Goal: Find specific page/section: Find specific page/section

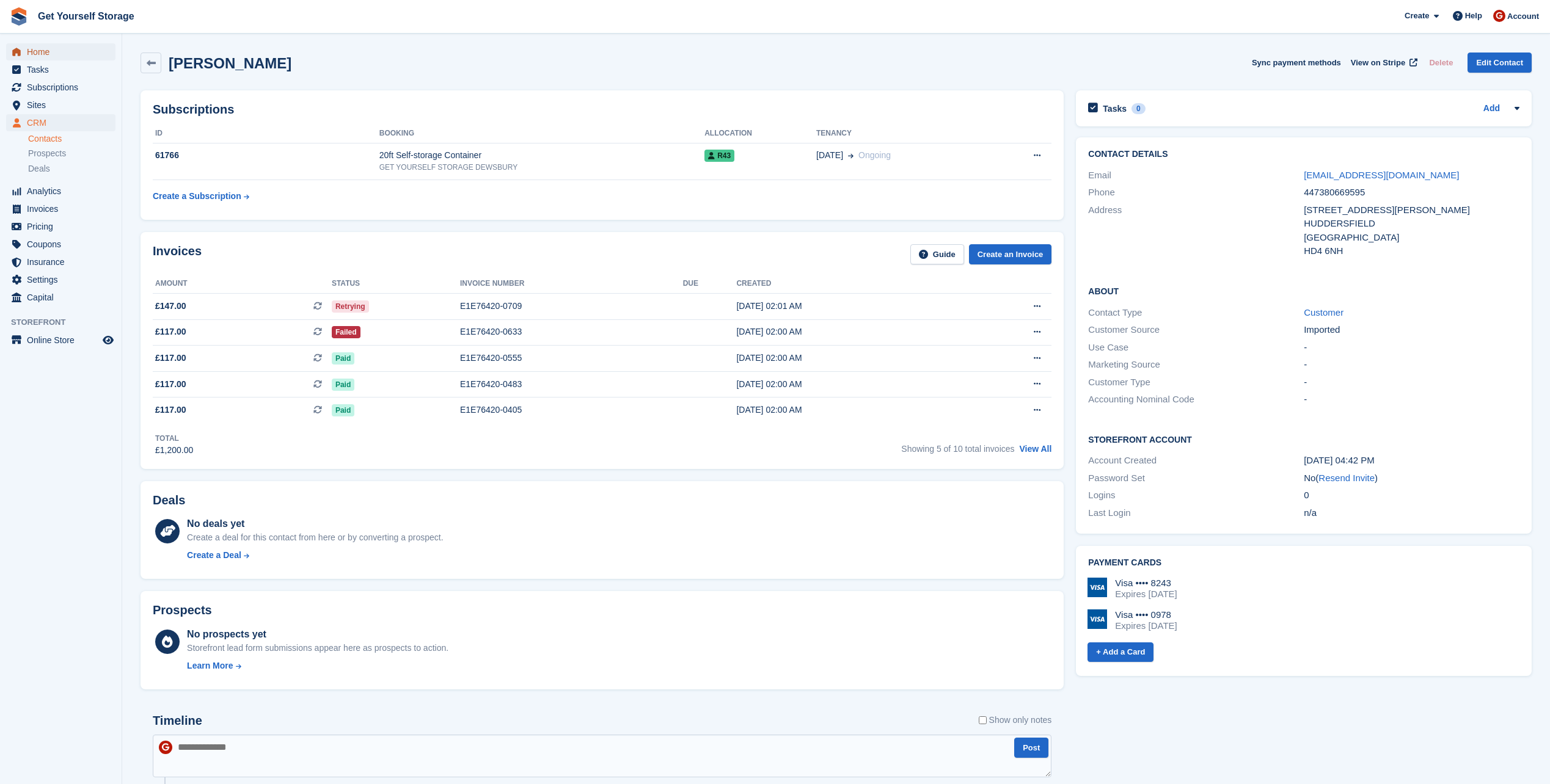
click at [36, 54] on span "Home" at bounding box center [64, 52] width 73 height 17
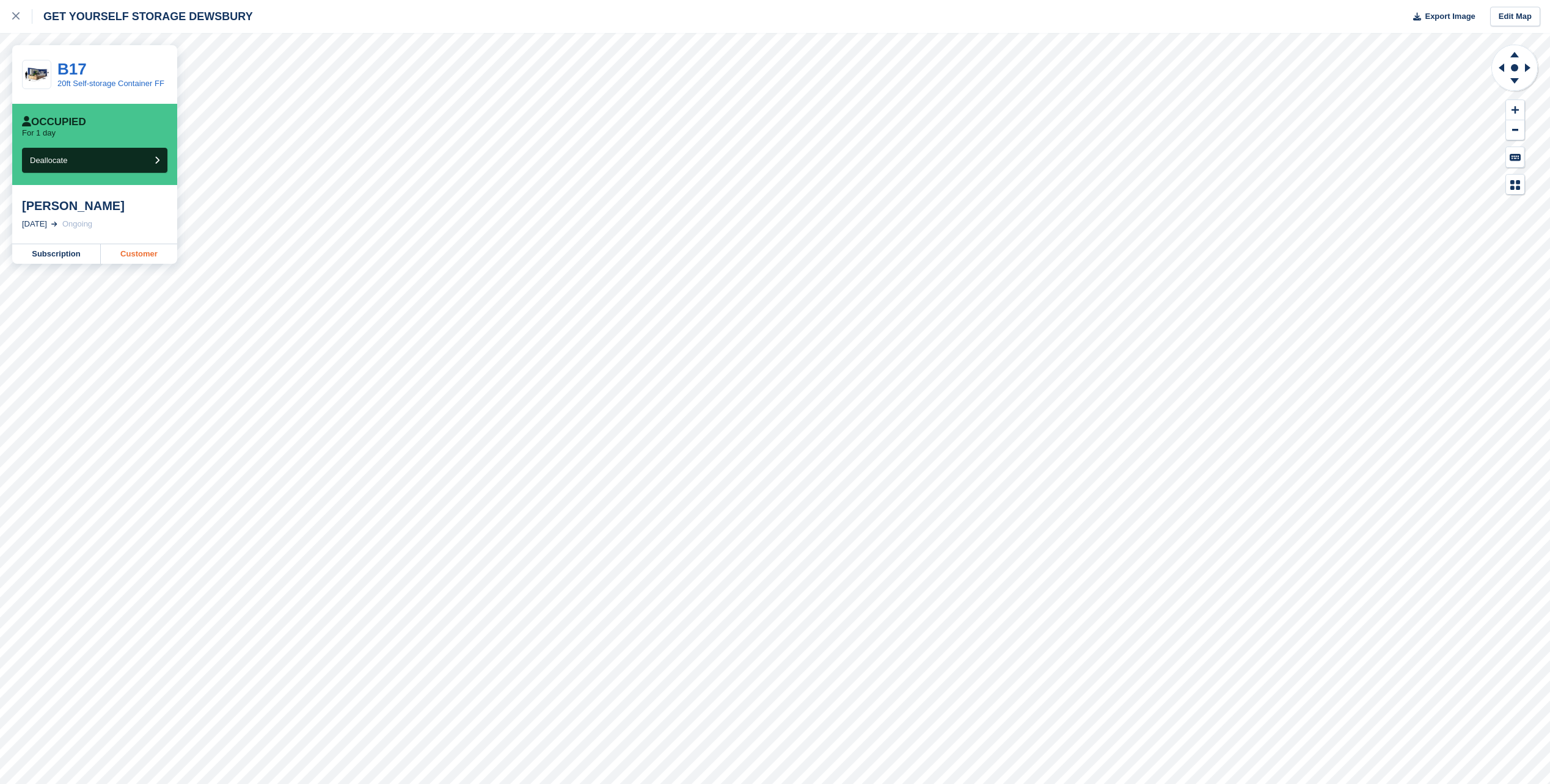
click at [130, 258] on link "Customer" at bounding box center [139, 253] width 77 height 20
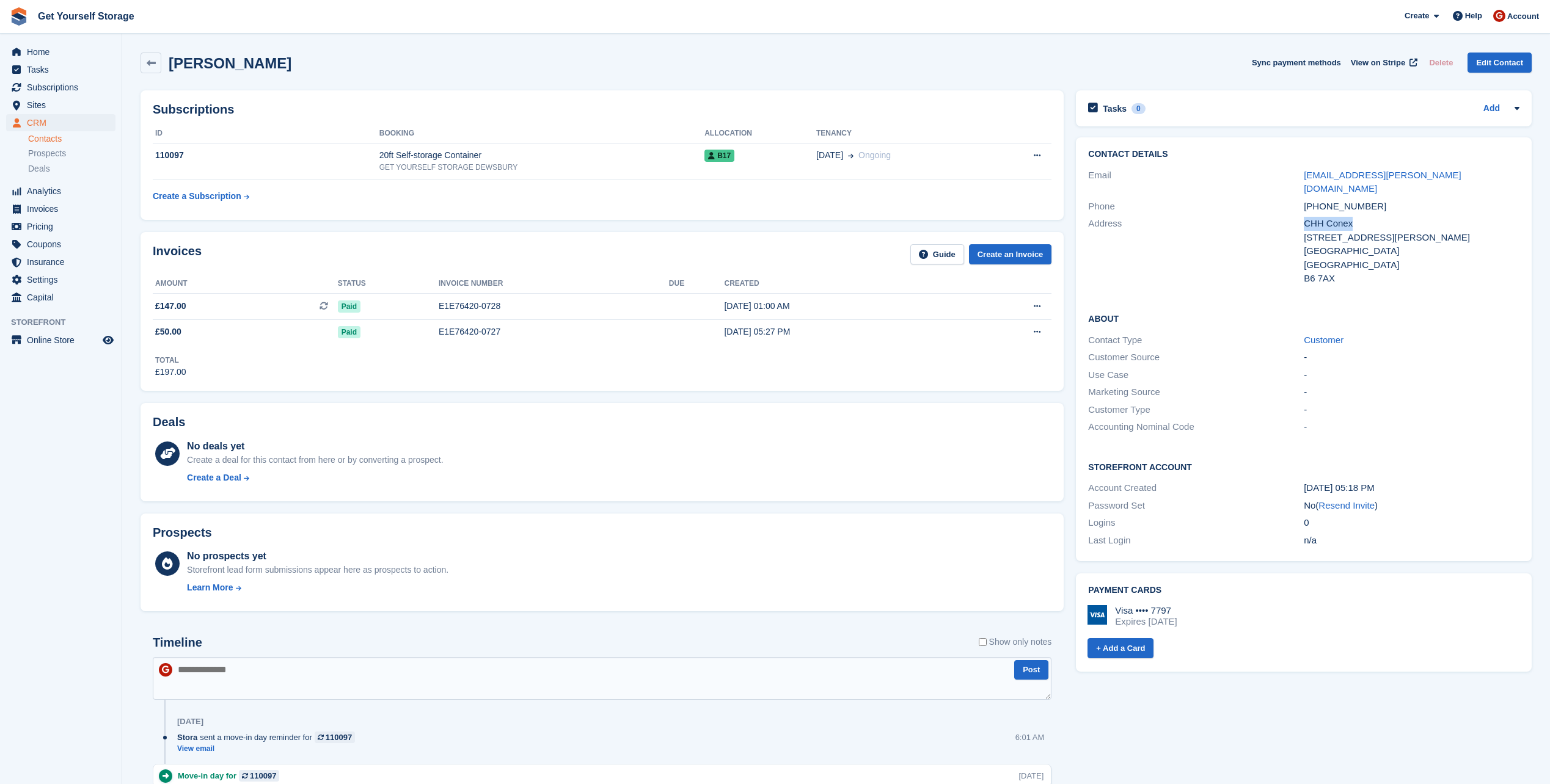
drag, startPoint x: 1353, startPoint y: 210, endPoint x: 1302, endPoint y: 213, distance: 51.1
click at [1302, 215] on div "Address CHH Conex 4 Holford Way Birmingham United Kingdom B6 7AX" at bounding box center [1303, 251] width 431 height 72
drag, startPoint x: 1302, startPoint y: 213, endPoint x: 1314, endPoint y: 213, distance: 12.0
copy div "CHH Conex"
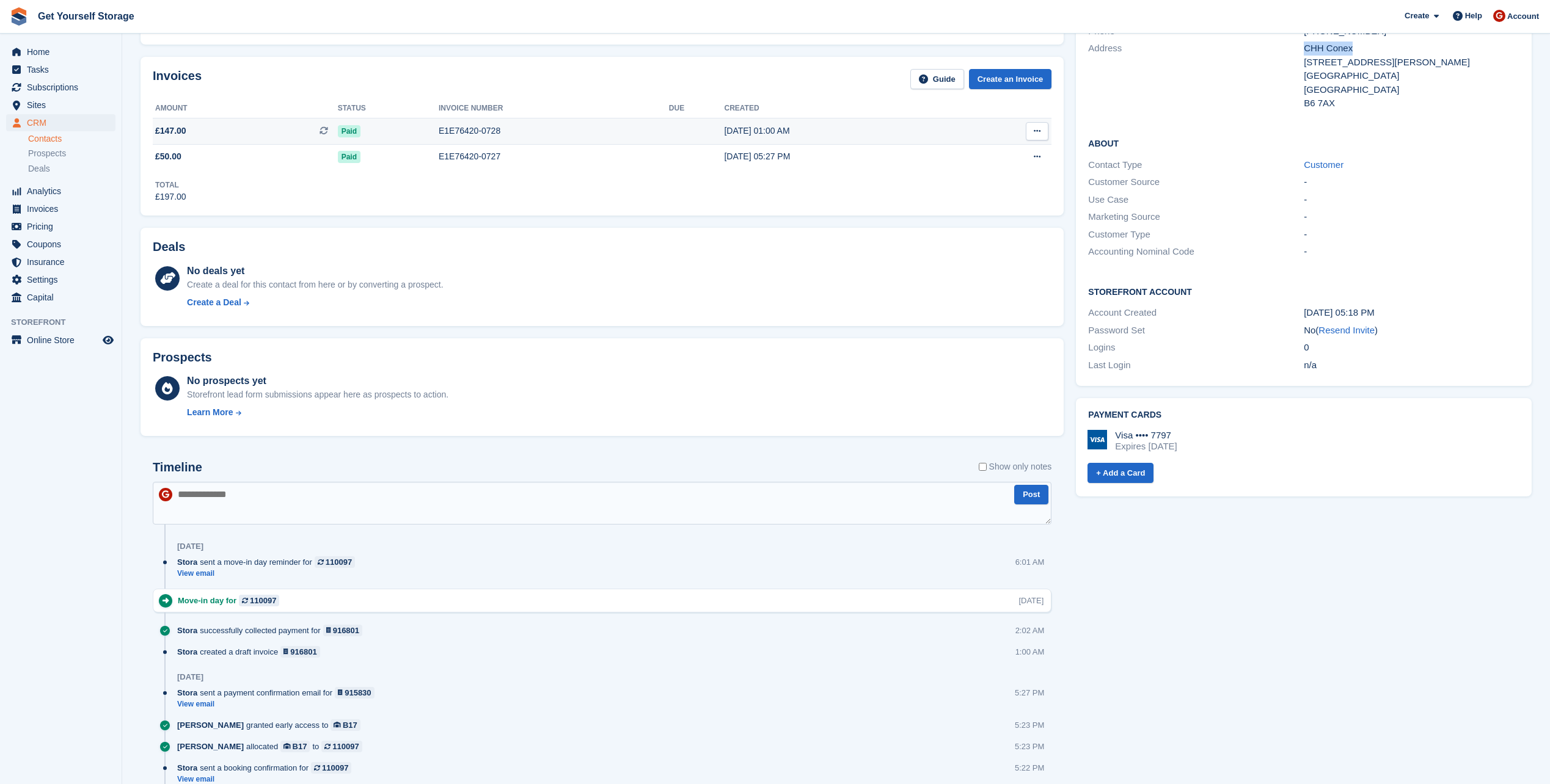
scroll to position [28, 0]
